Goal: Transaction & Acquisition: Book appointment/travel/reservation

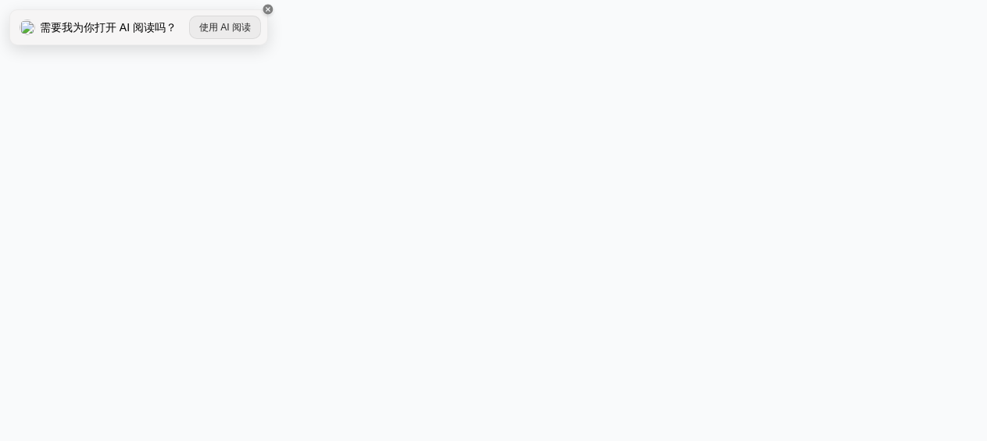
scroll to position [1103, 0]
click at [231, 27] on span "使用 AI 阅读" at bounding box center [225, 27] width 52 height 14
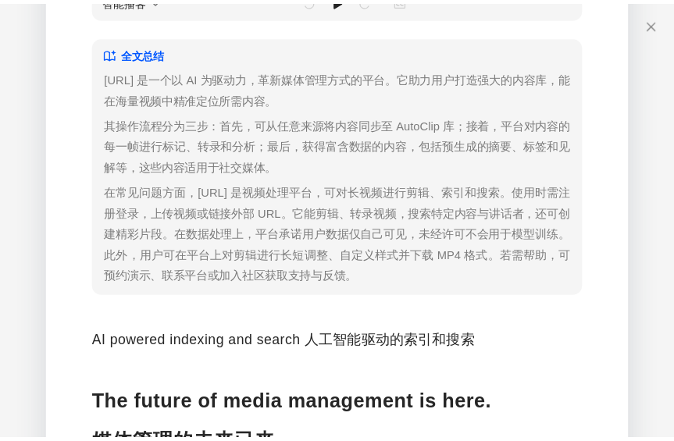
scroll to position [0, 0]
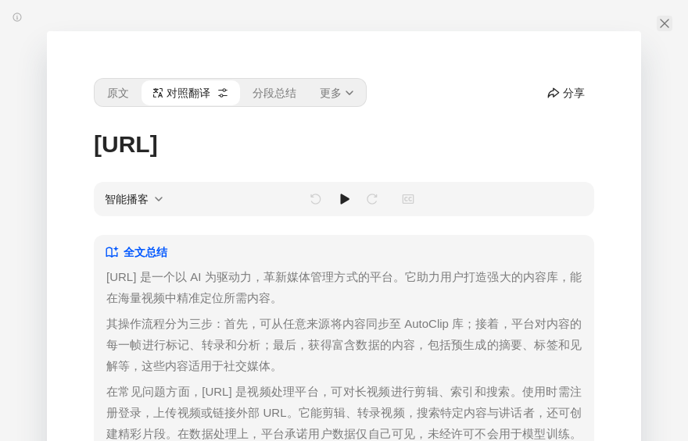
click at [662, 20] on icon at bounding box center [664, 23] width 13 height 13
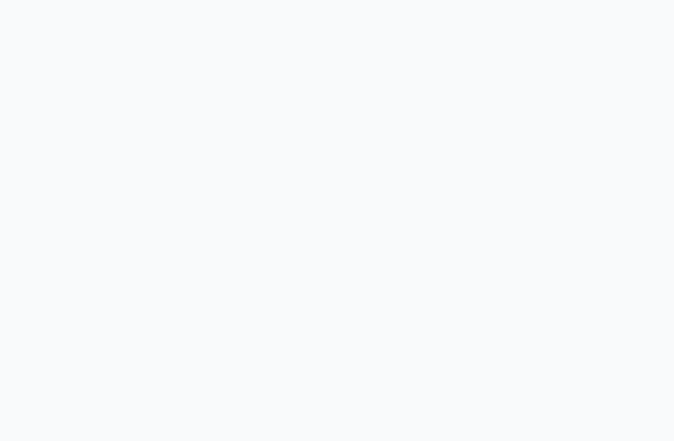
scroll to position [1968, 0]
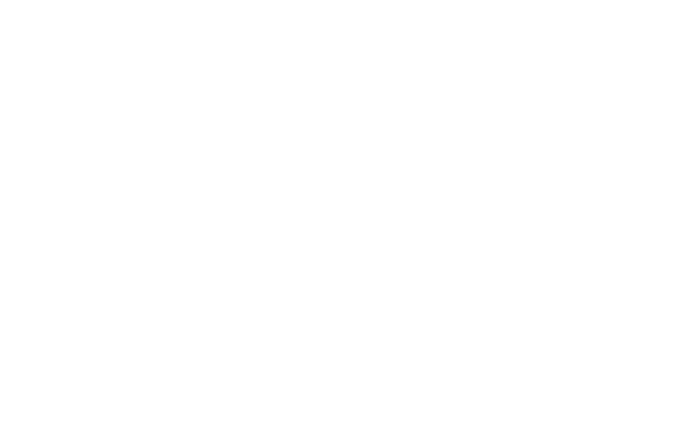
scroll to position [0, 0]
